Goal: Information Seeking & Learning: Learn about a topic

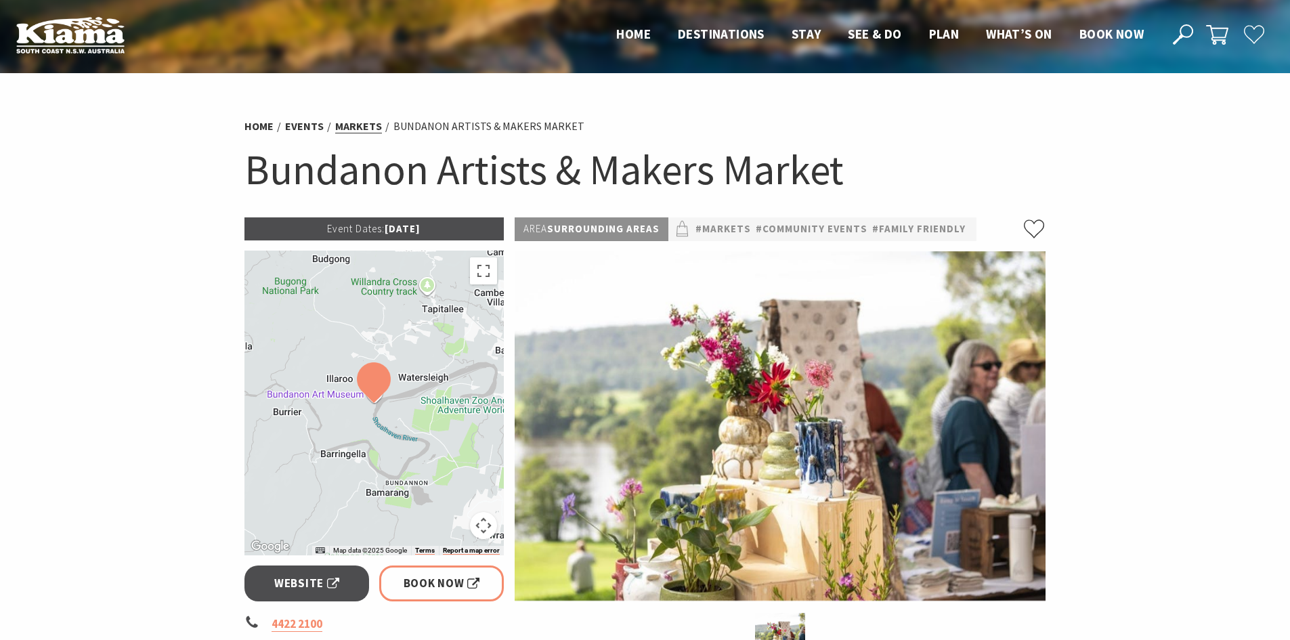
click at [345, 122] on link "Markets" at bounding box center [358, 126] width 47 height 14
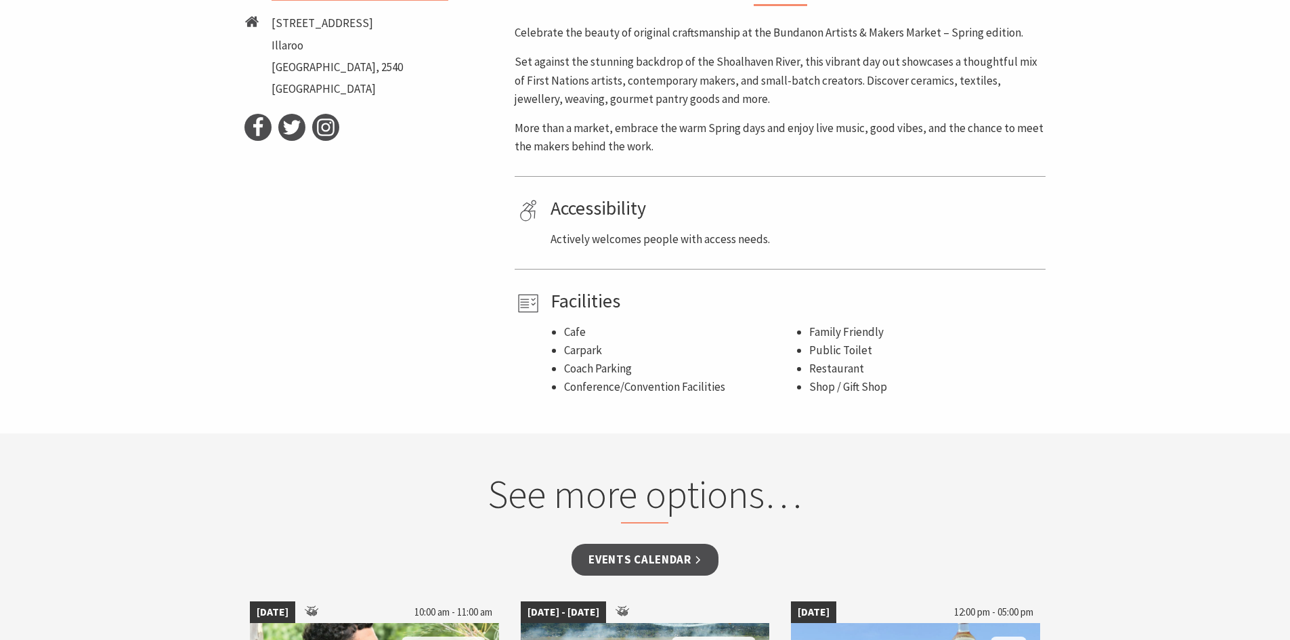
scroll to position [745, 0]
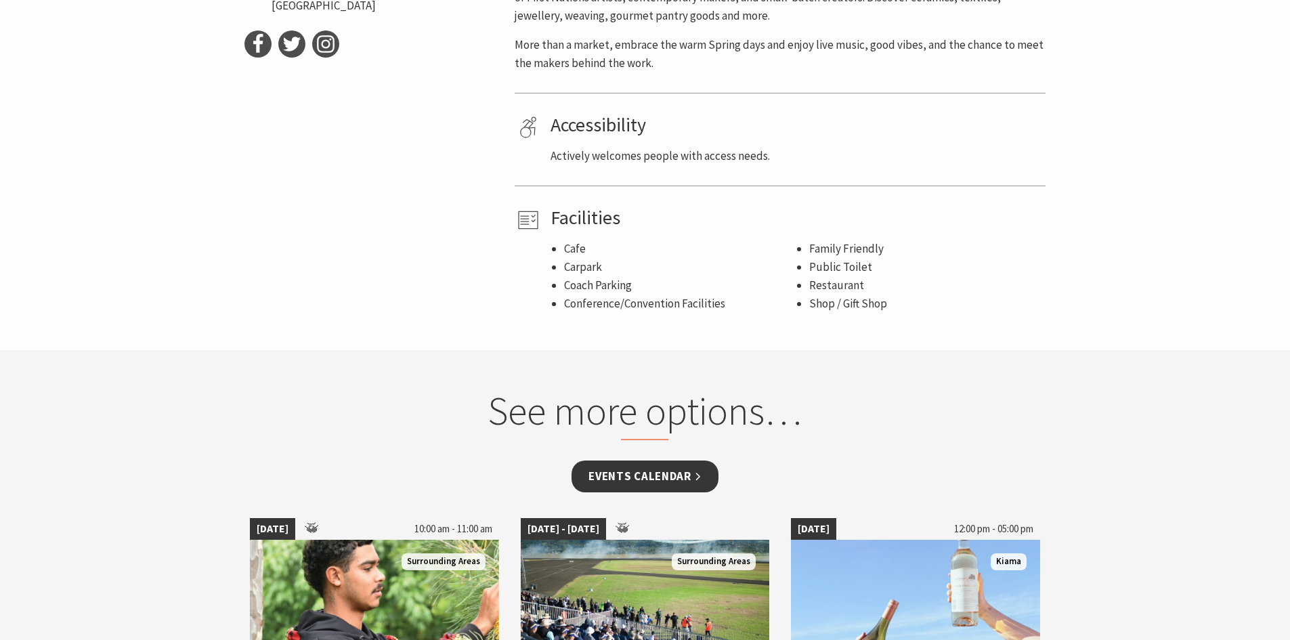
click at [676, 469] on link "Events Calendar" at bounding box center [645, 477] width 147 height 32
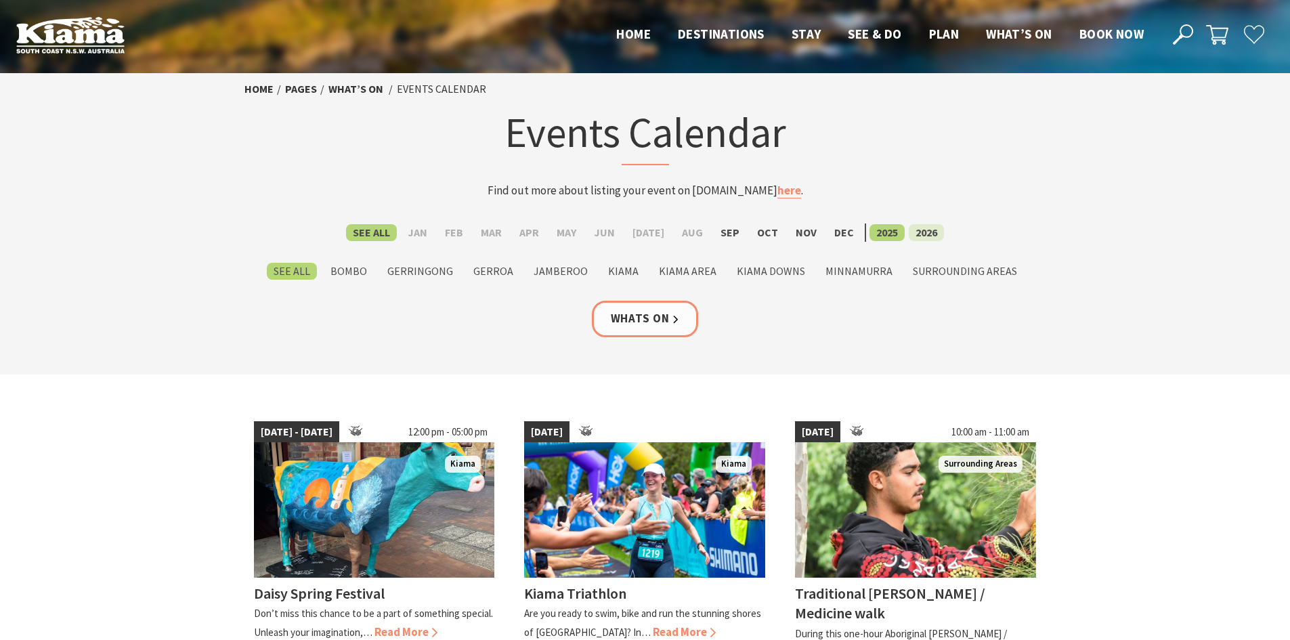
click at [920, 228] on label "2026" at bounding box center [926, 232] width 35 height 17
click at [0, 0] on input "2026" at bounding box center [0, 0] width 0 height 0
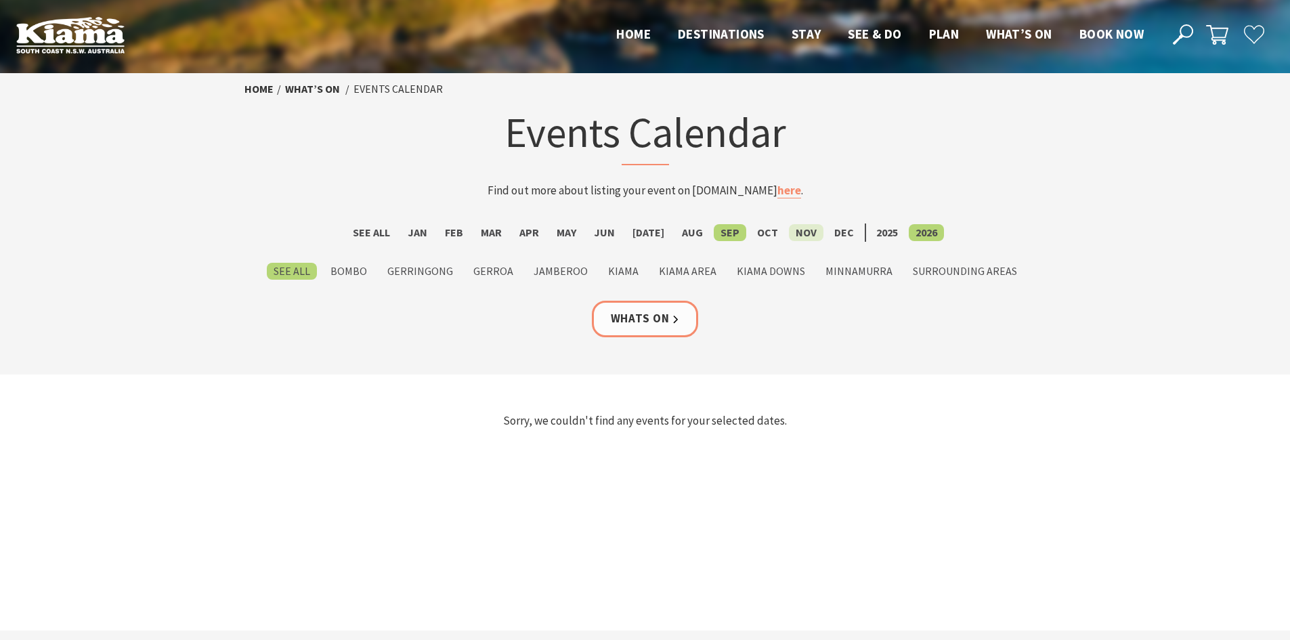
click at [794, 228] on label "Nov" at bounding box center [806, 232] width 35 height 17
click at [0, 0] on input "Nov" at bounding box center [0, 0] width 0 height 0
click at [833, 232] on label "Dec" at bounding box center [844, 232] width 33 height 17
click at [0, 0] on input "Dec" at bounding box center [0, 0] width 0 height 0
click at [880, 230] on label "2025" at bounding box center [887, 232] width 35 height 17
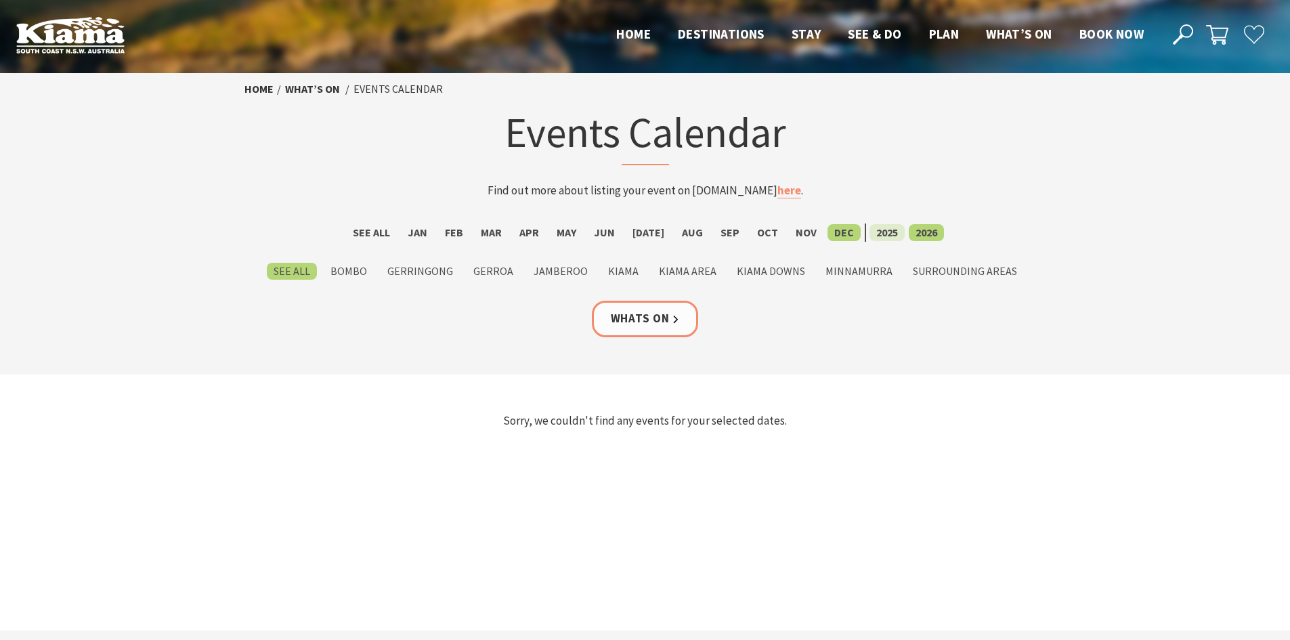
click at [0, 0] on input "2025" at bounding box center [0, 0] width 0 height 0
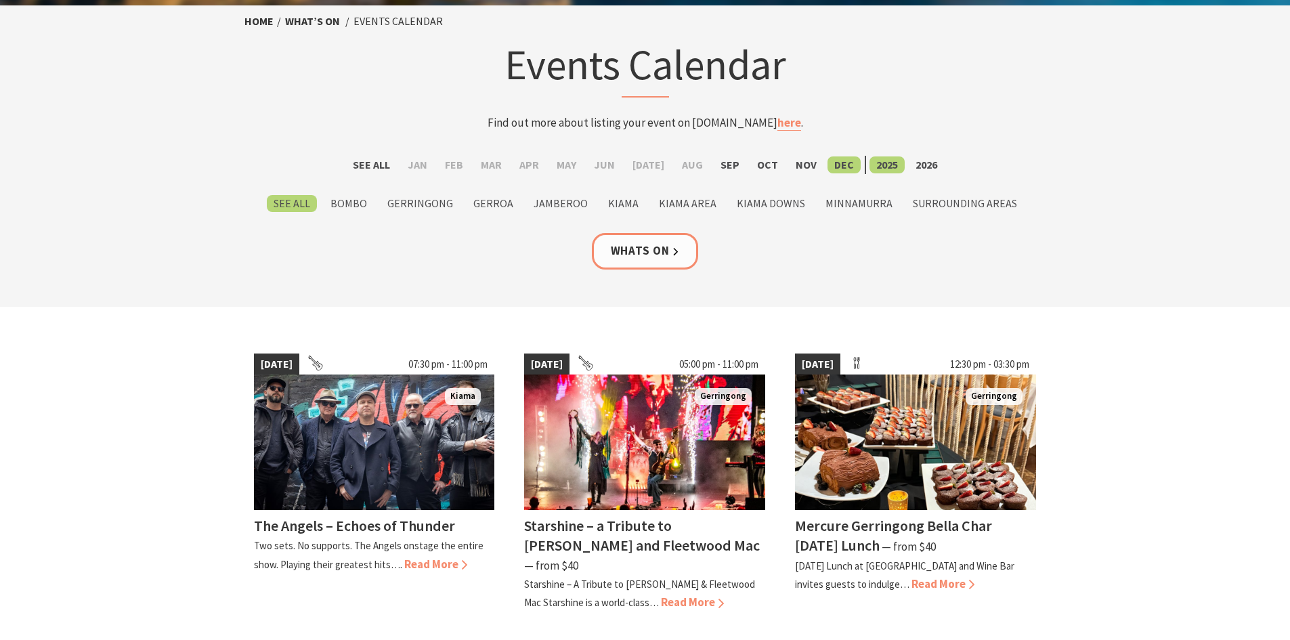
scroll to position [135, 0]
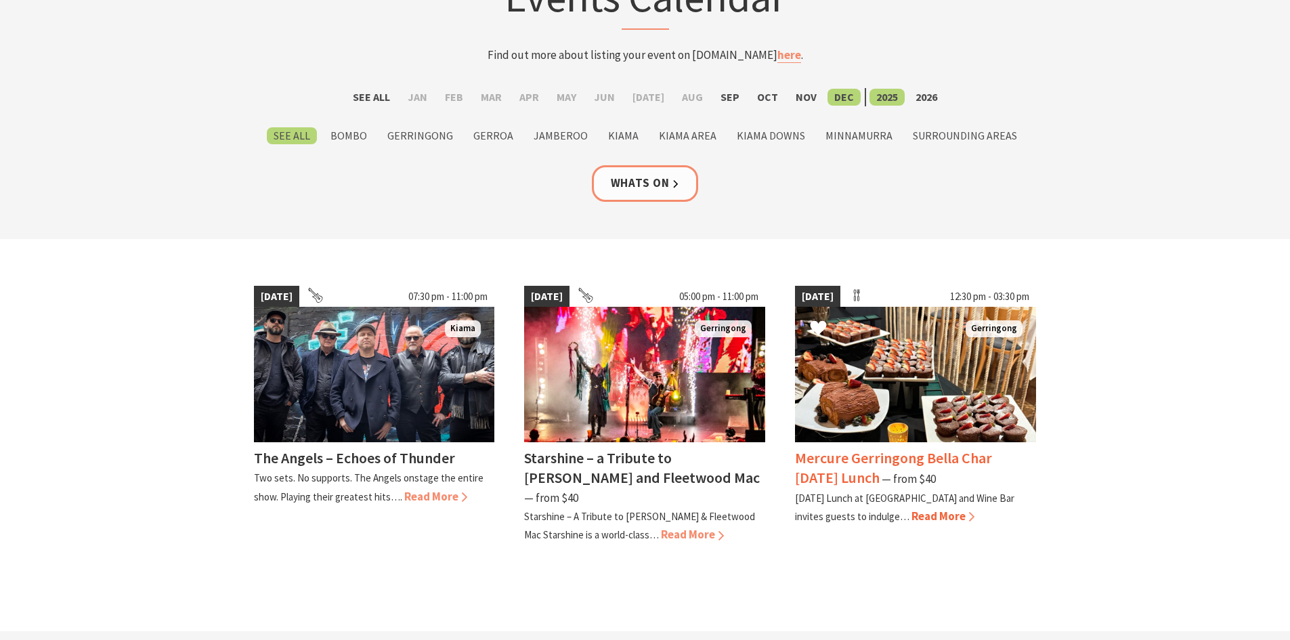
click at [952, 514] on span "Read More" at bounding box center [943, 516] width 63 height 15
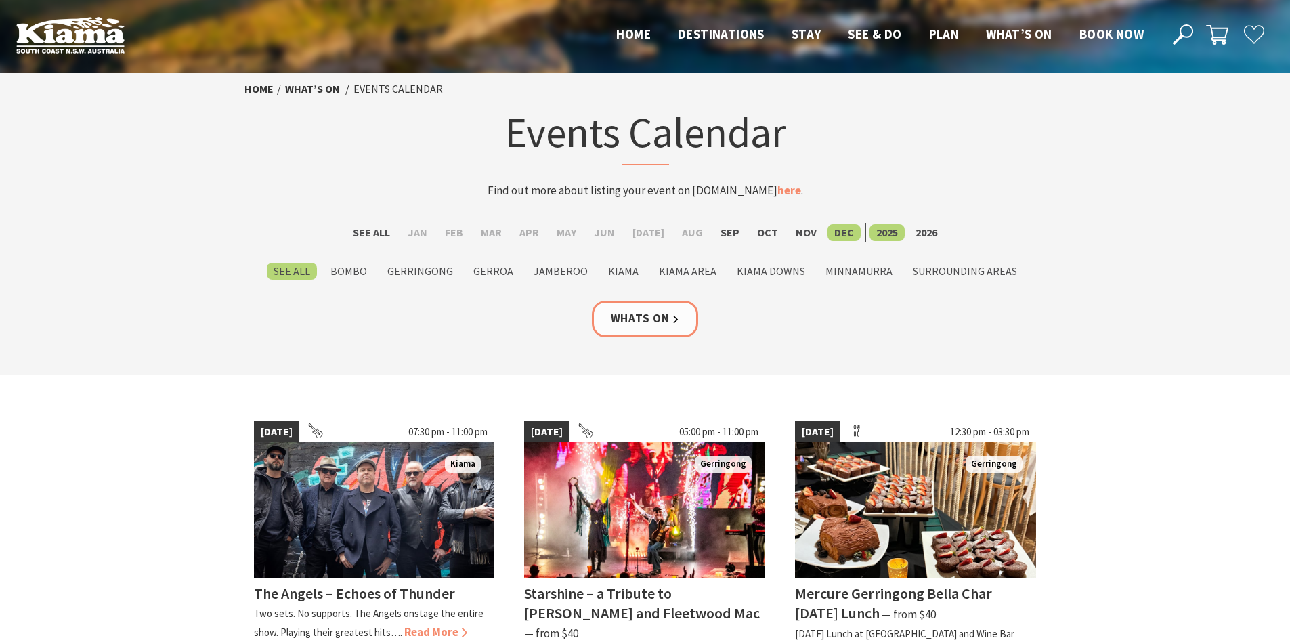
scroll to position [135, 0]
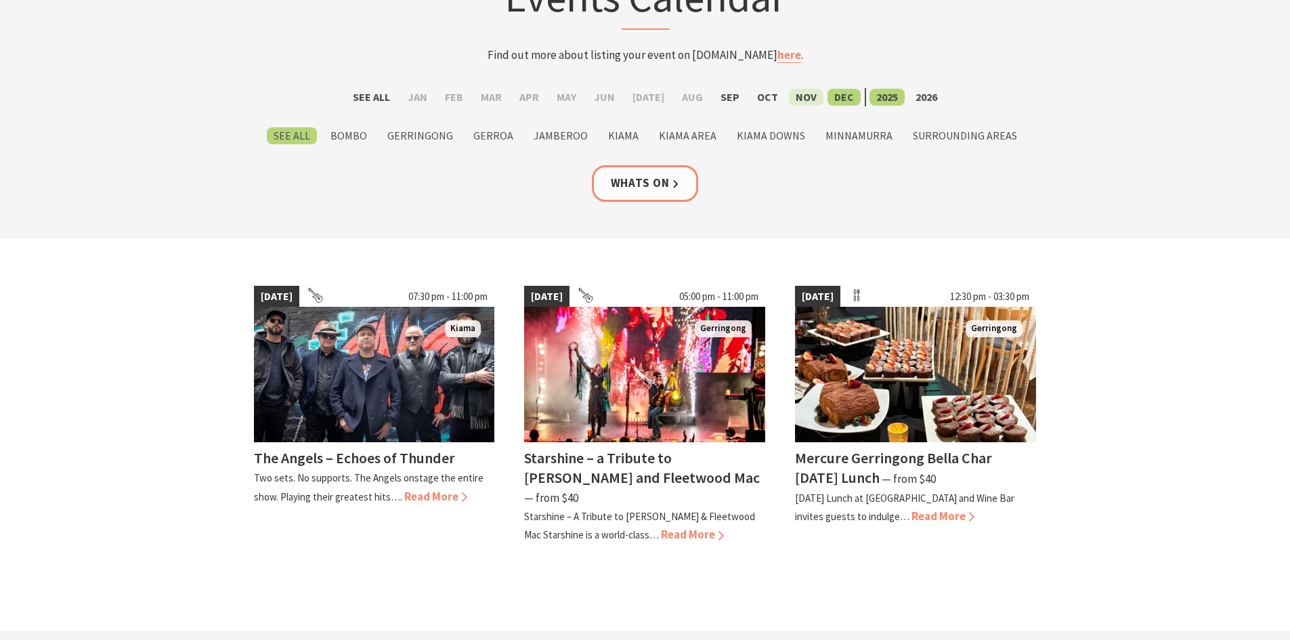
click at [794, 98] on label "Nov" at bounding box center [806, 97] width 35 height 17
click at [0, 0] on input "Nov" at bounding box center [0, 0] width 0 height 0
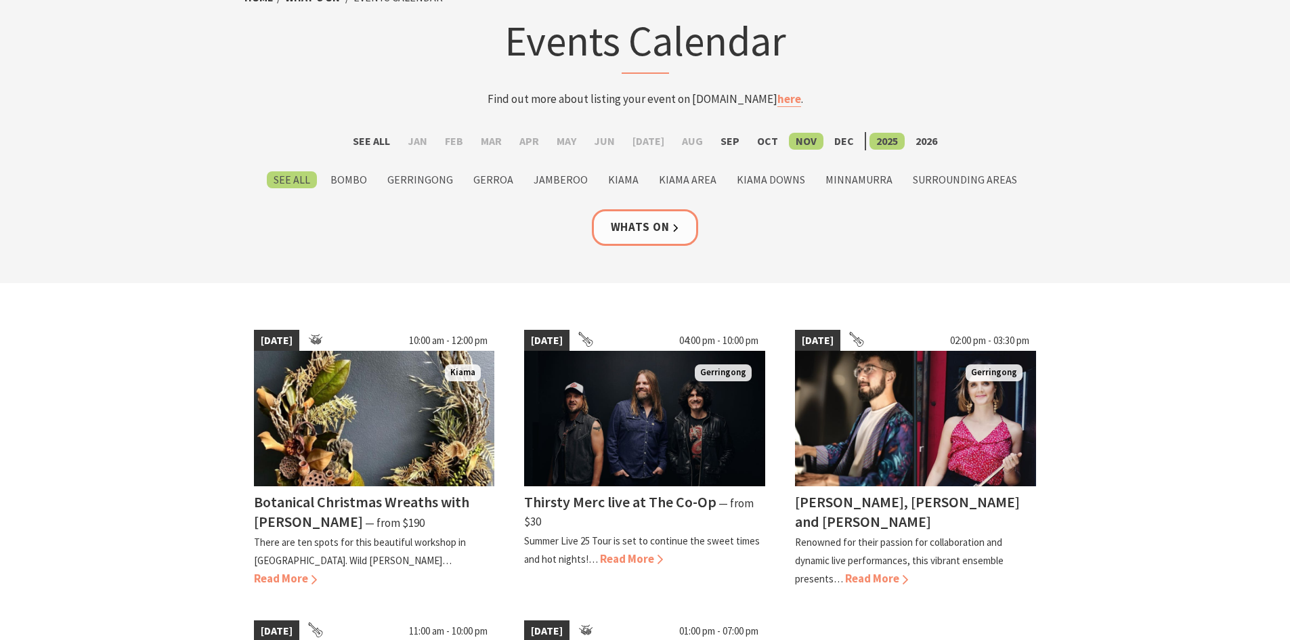
scroll to position [68, 0]
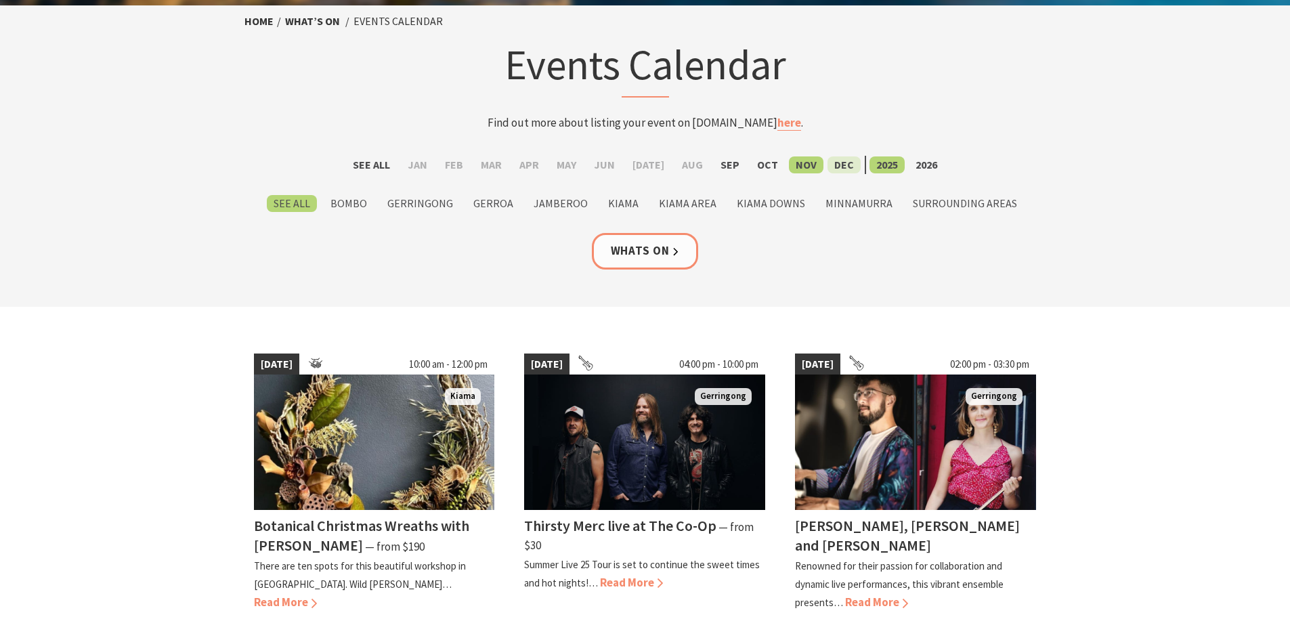
click at [828, 162] on label "Dec" at bounding box center [844, 164] width 33 height 17
click at [0, 0] on input "Dec" at bounding box center [0, 0] width 0 height 0
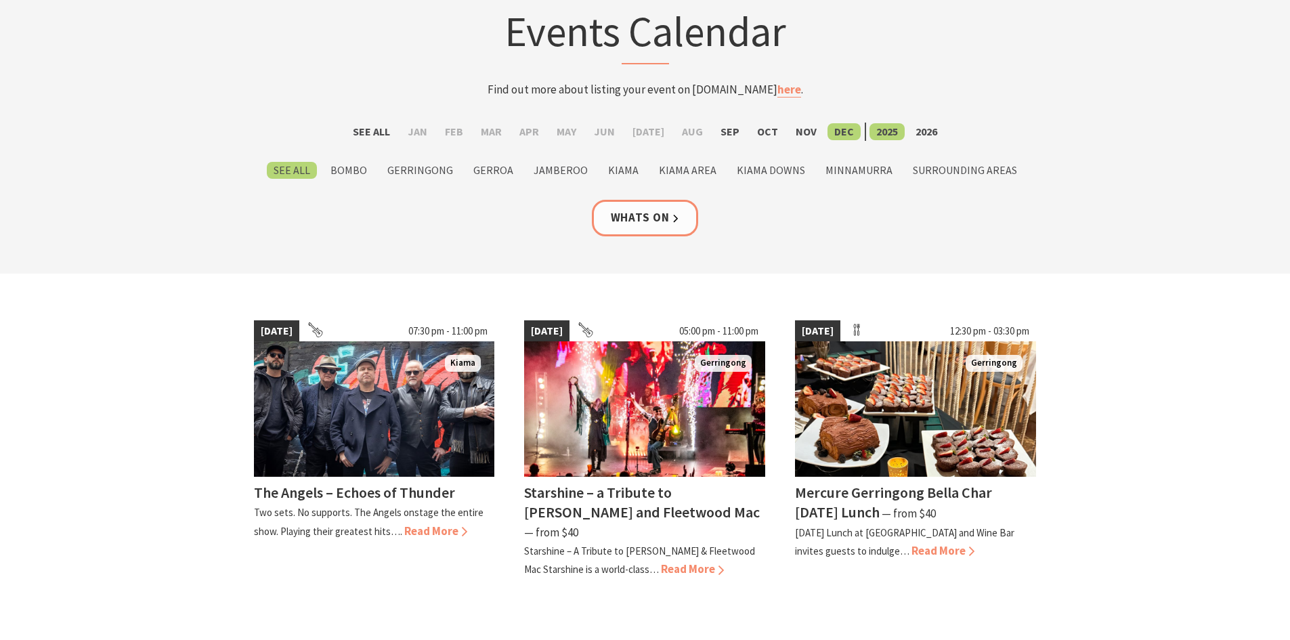
scroll to position [135, 0]
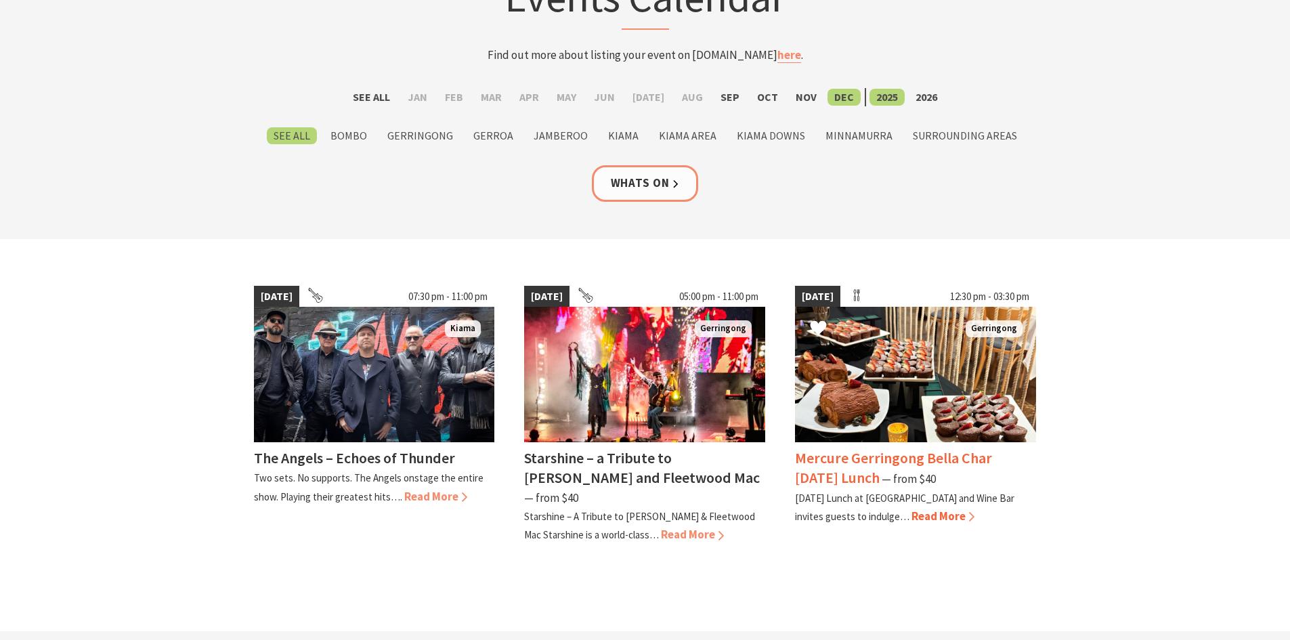
click at [956, 515] on span "Read More" at bounding box center [943, 516] width 63 height 15
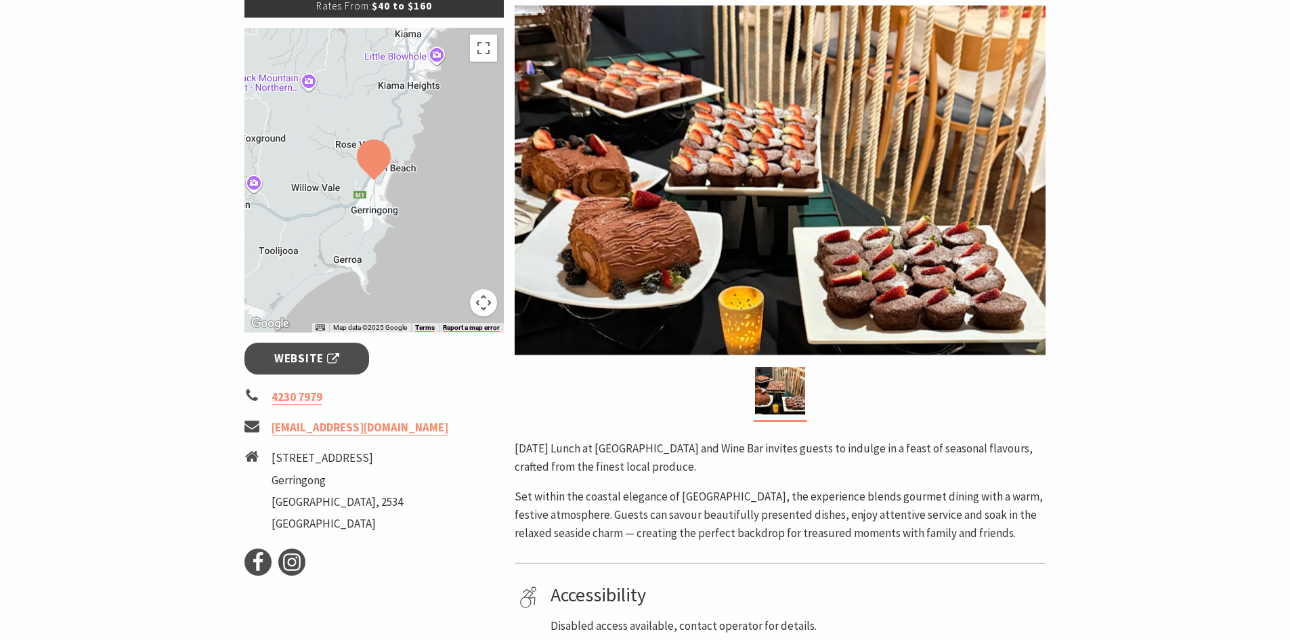
scroll to position [203, 0]
